Goal: Information Seeking & Learning: Learn about a topic

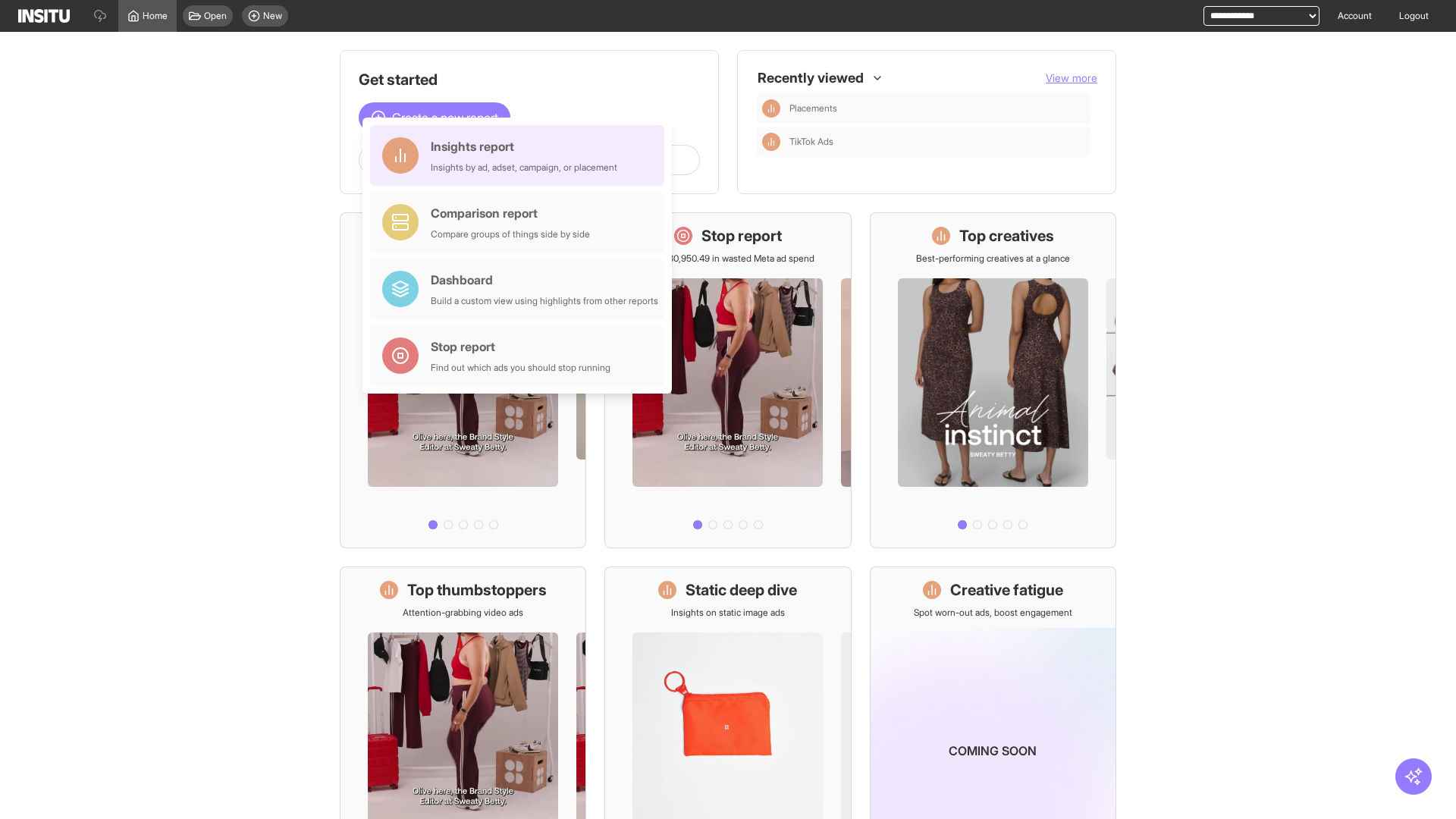
click at [521, 156] on div "Insights report Insights by ad, adset, campaign, or placement" at bounding box center [523, 155] width 187 height 36
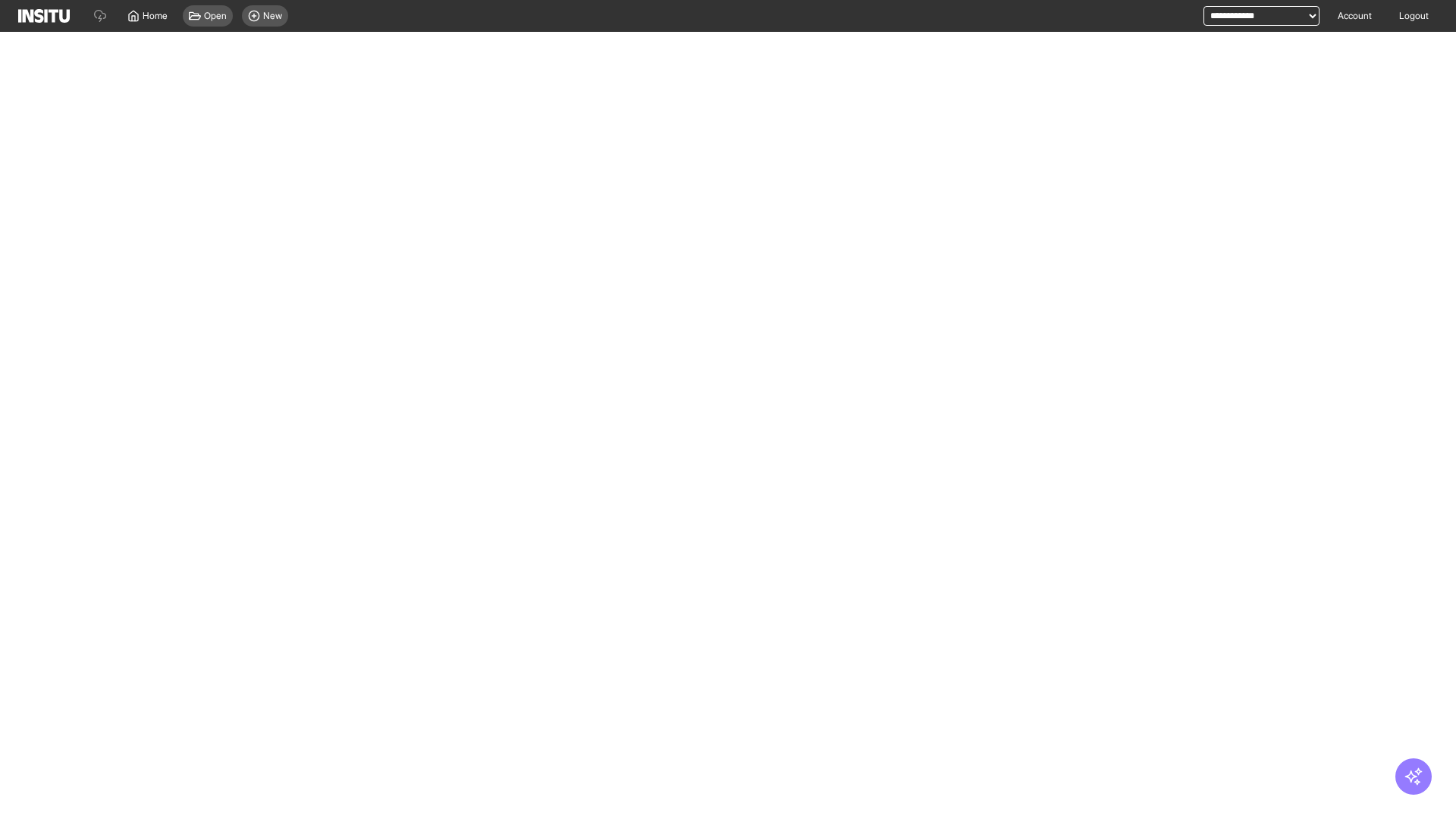
select select "**"
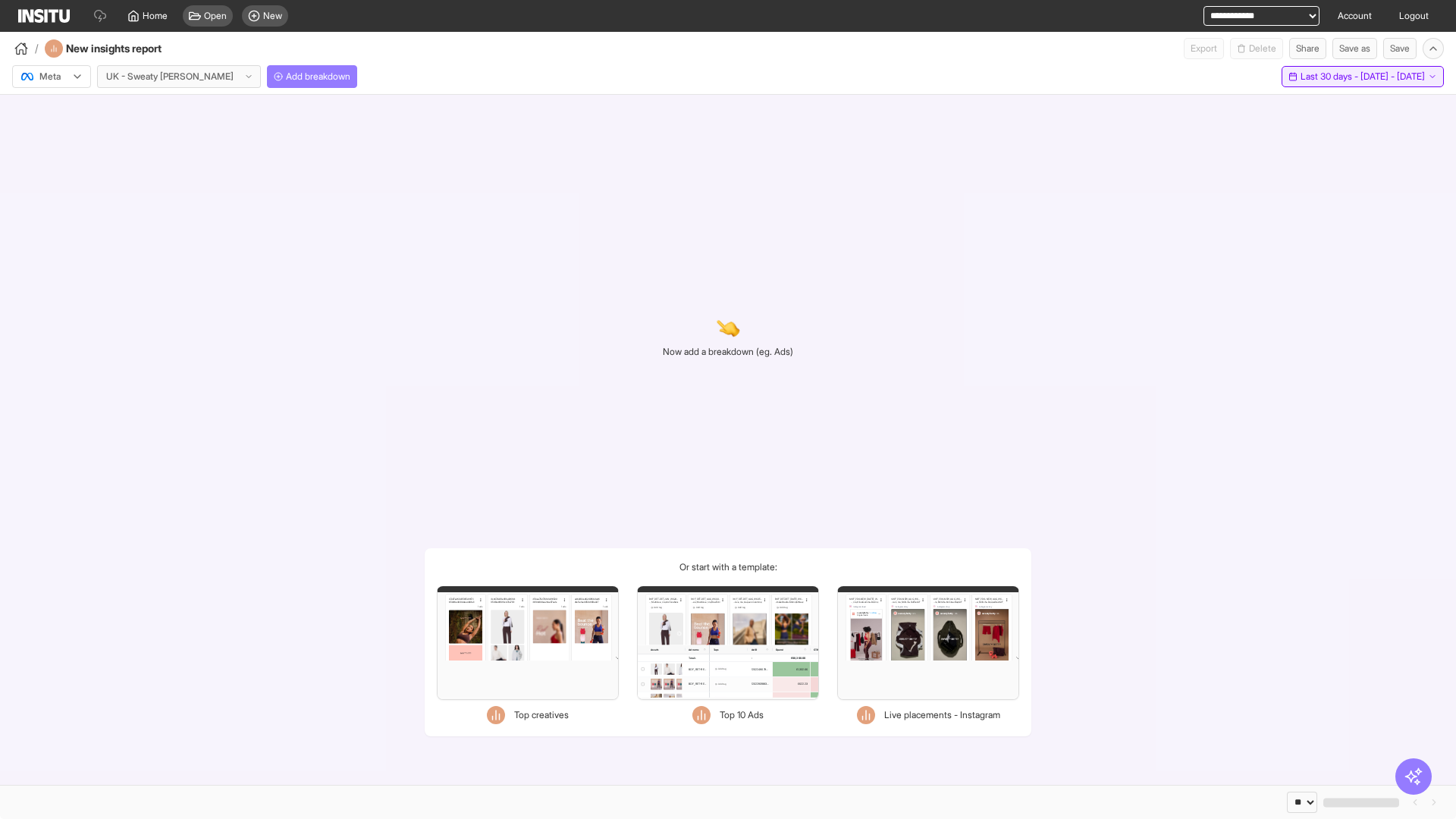
click at [1331, 77] on span "Last 30 days - [DATE] - [DATE]" at bounding box center [1362, 77] width 125 height 12
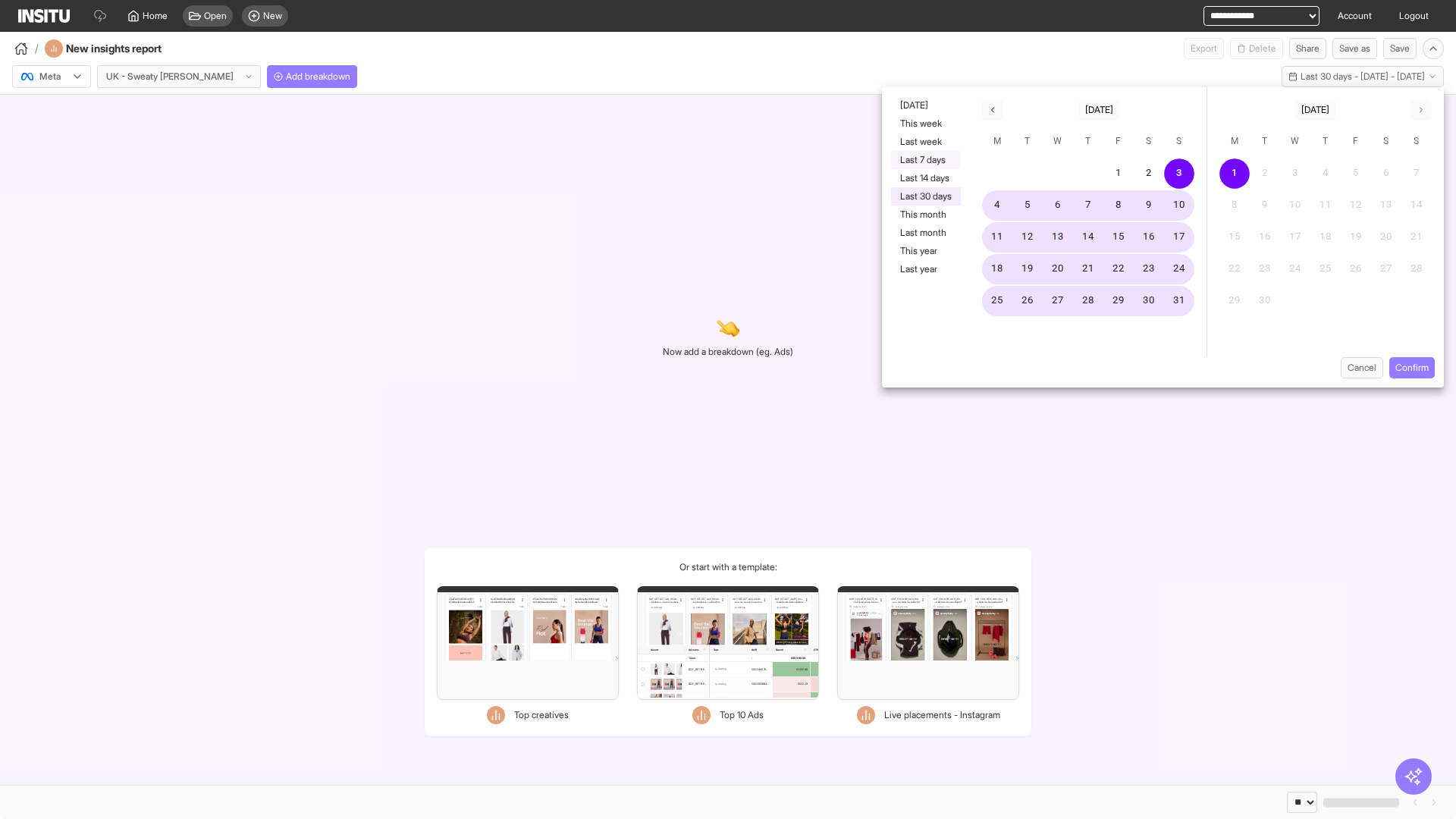
click at [924, 160] on button "Last 7 days" at bounding box center [926, 160] width 70 height 19
